Goal: Find specific page/section: Find specific page/section

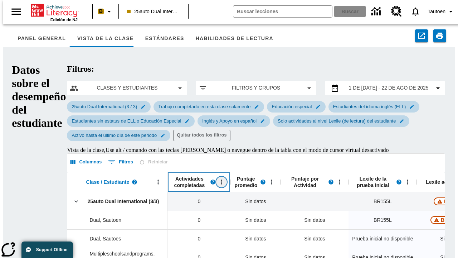
click at [221, 179] on icon "Abrir menú" at bounding box center [221, 181] width 1 height 5
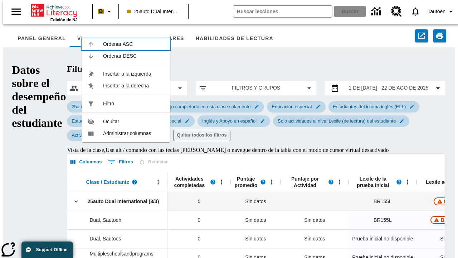
click at [134, 44] on span "Ordenar ASC" at bounding box center [134, 44] width 62 height 8
